Goal: Navigation & Orientation: Find specific page/section

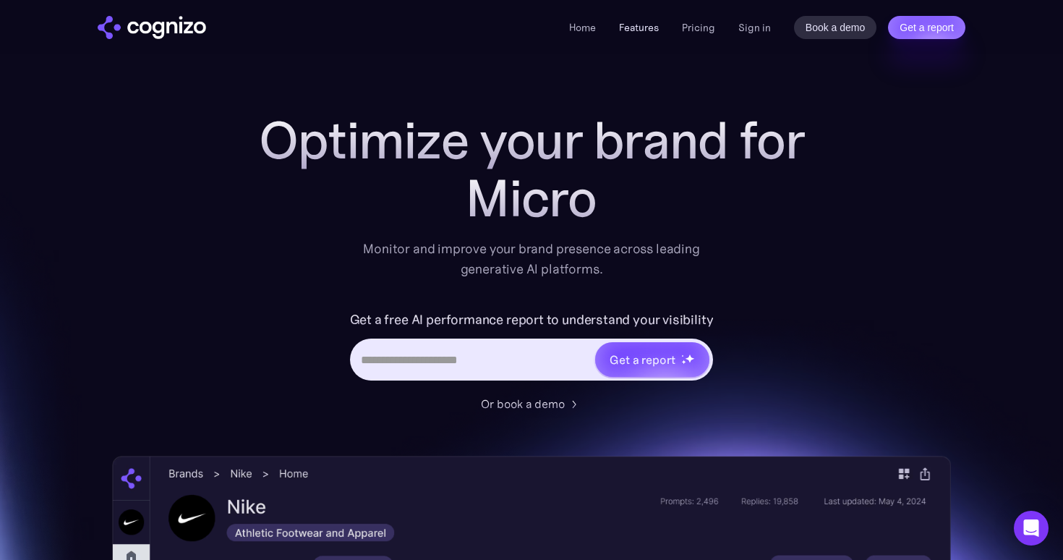
click at [651, 24] on link "Features" at bounding box center [639, 27] width 40 height 13
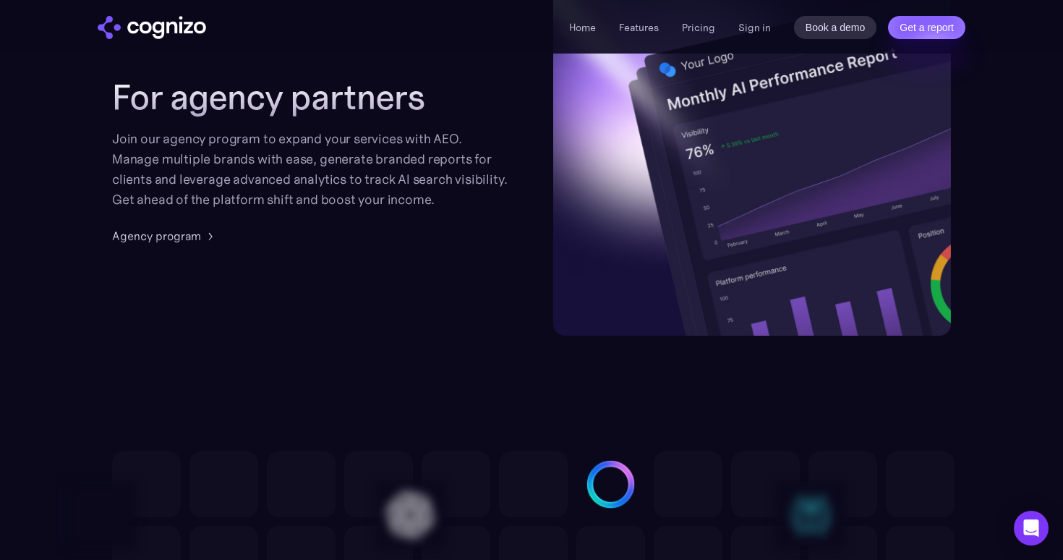
scroll to position [3583, 0]
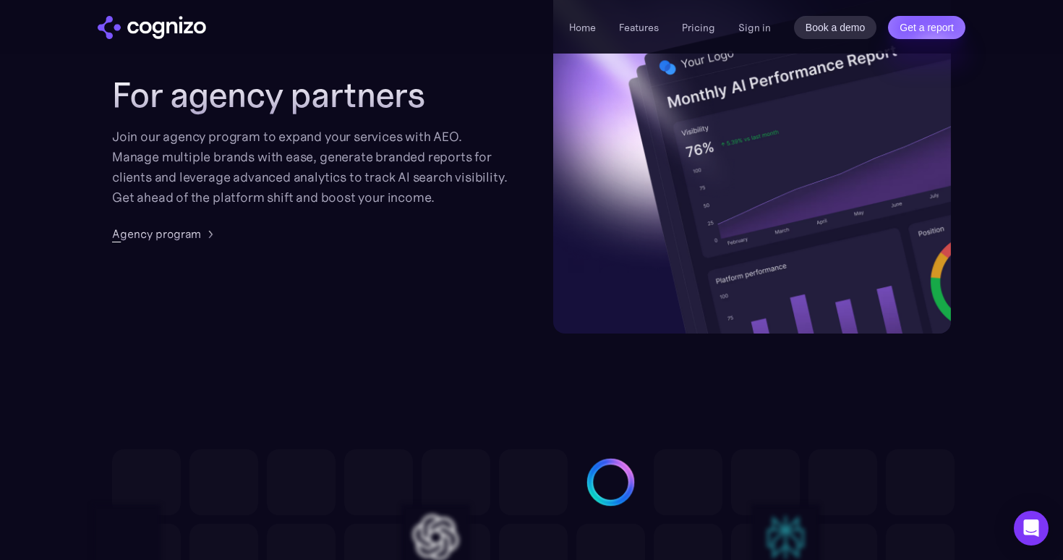
click at [175, 233] on div "Agency program" at bounding box center [156, 233] width 89 height 17
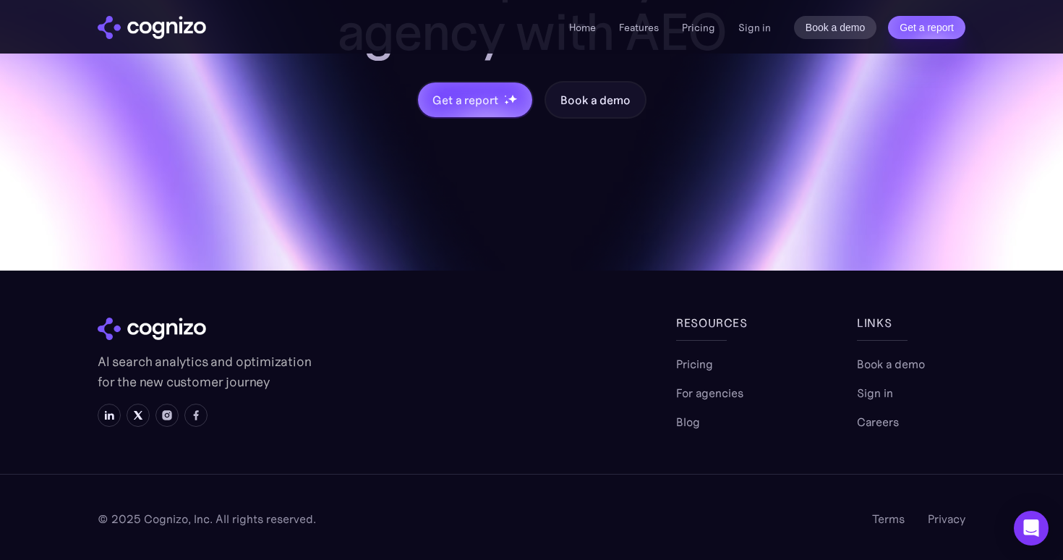
scroll to position [1716, 0]
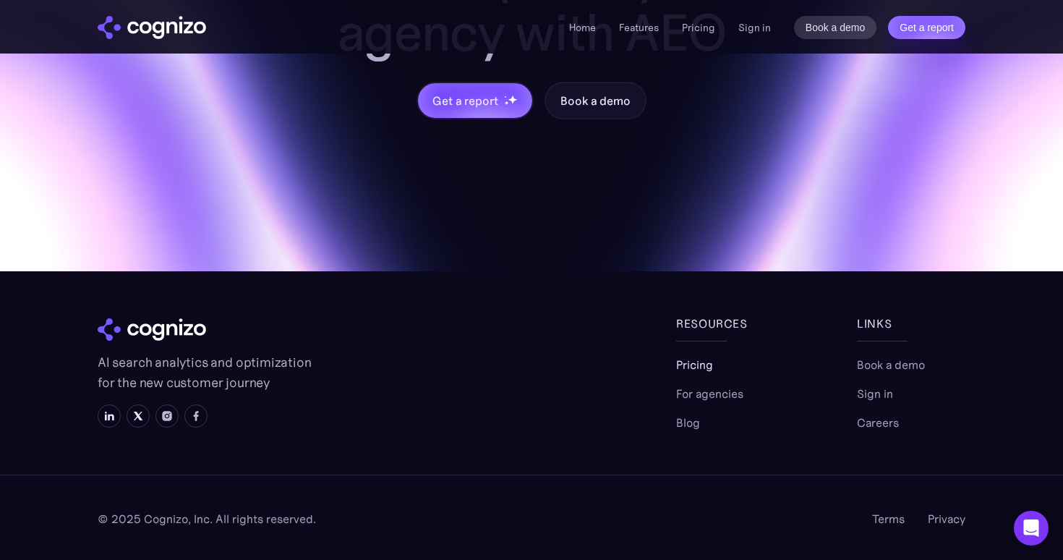
click at [676, 367] on link "Pricing" at bounding box center [694, 364] width 37 height 17
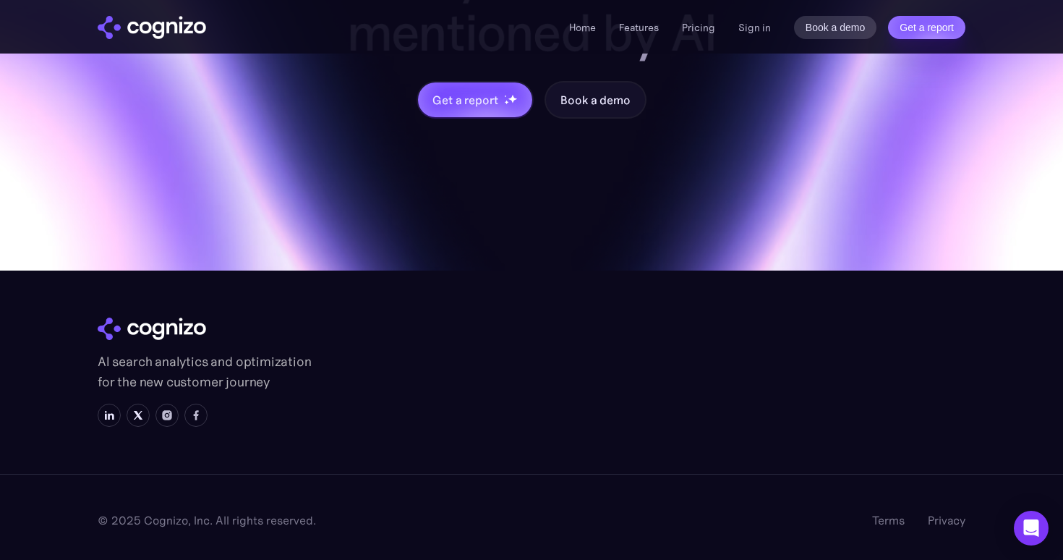
scroll to position [4446, 0]
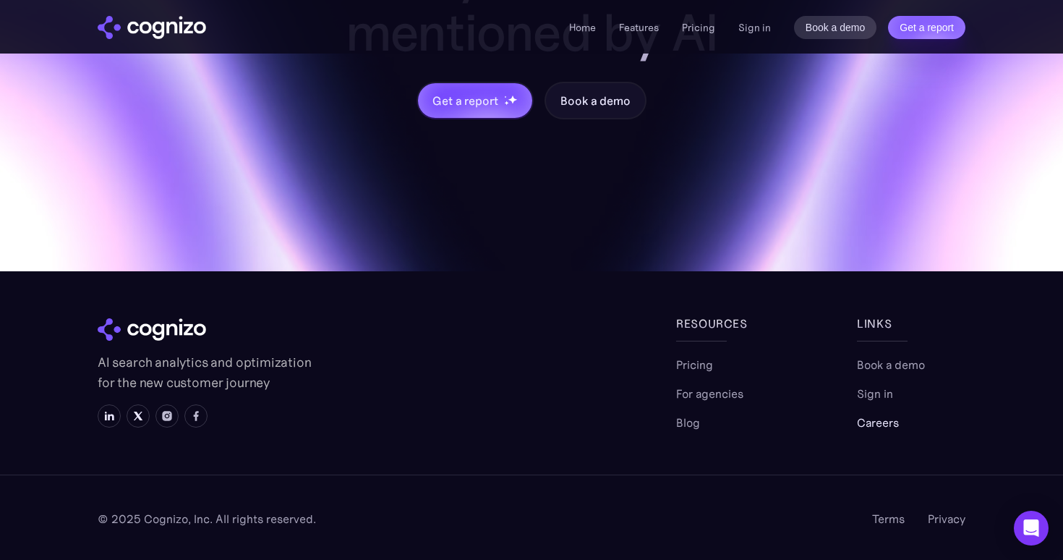
click at [874, 421] on link "Careers" at bounding box center [878, 422] width 42 height 17
